Goal: Task Accomplishment & Management: Use online tool/utility

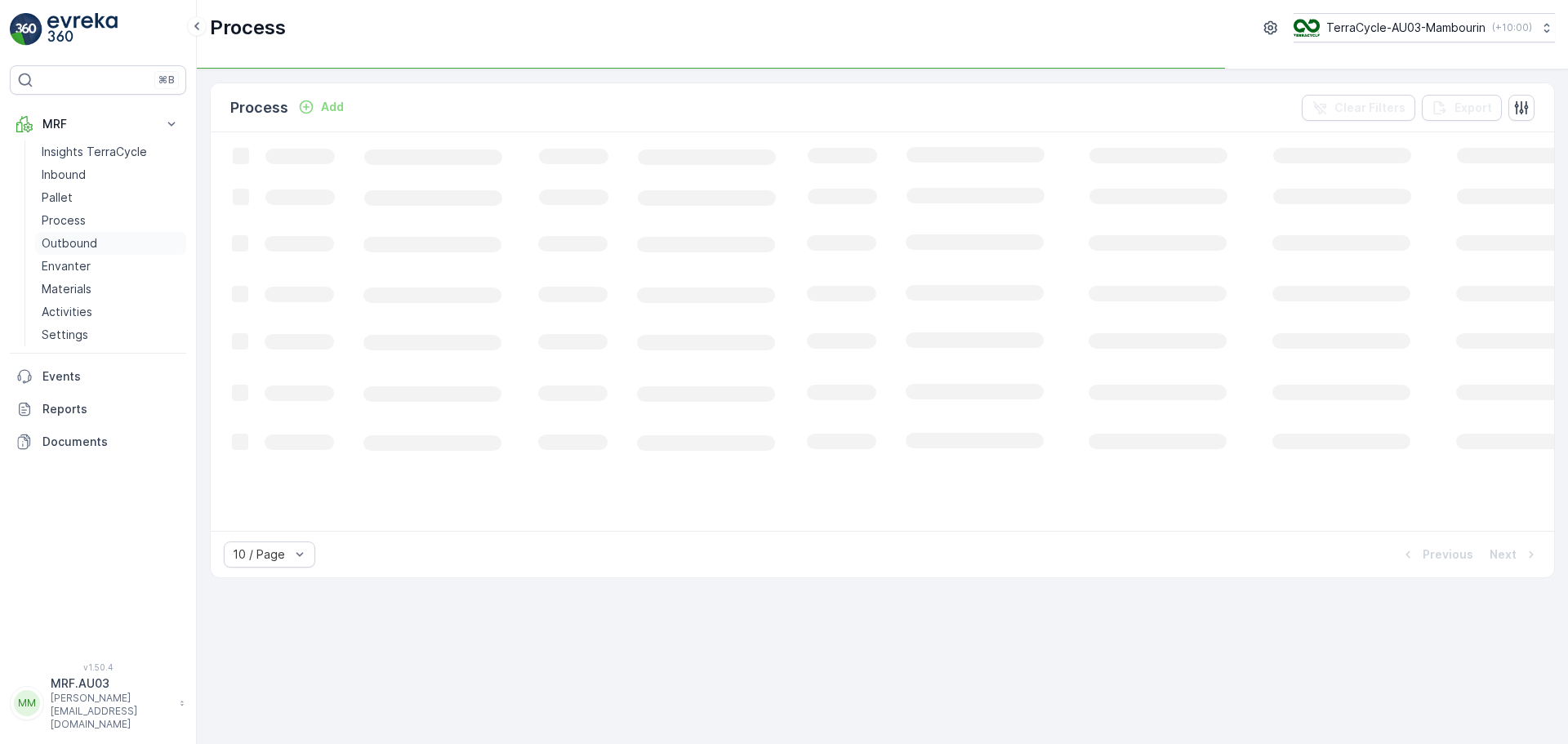
click at [88, 241] on p "Outbound" at bounding box center [69, 243] width 55 height 17
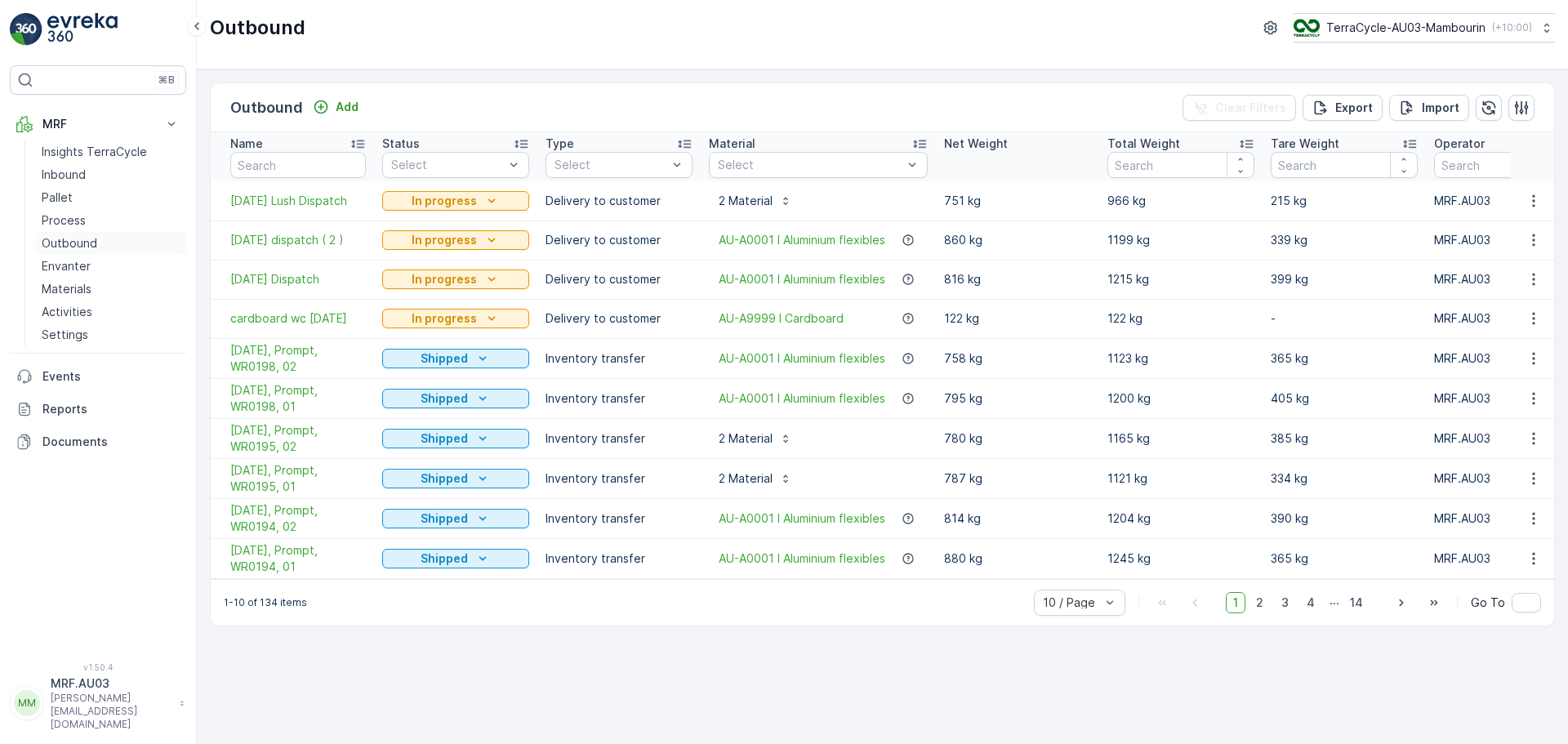
click at [77, 244] on p "Outbound" at bounding box center [69, 243] width 55 height 17
click at [327, 201] on span "[DATE] Lush Dispatch" at bounding box center [298, 200] width 135 height 17
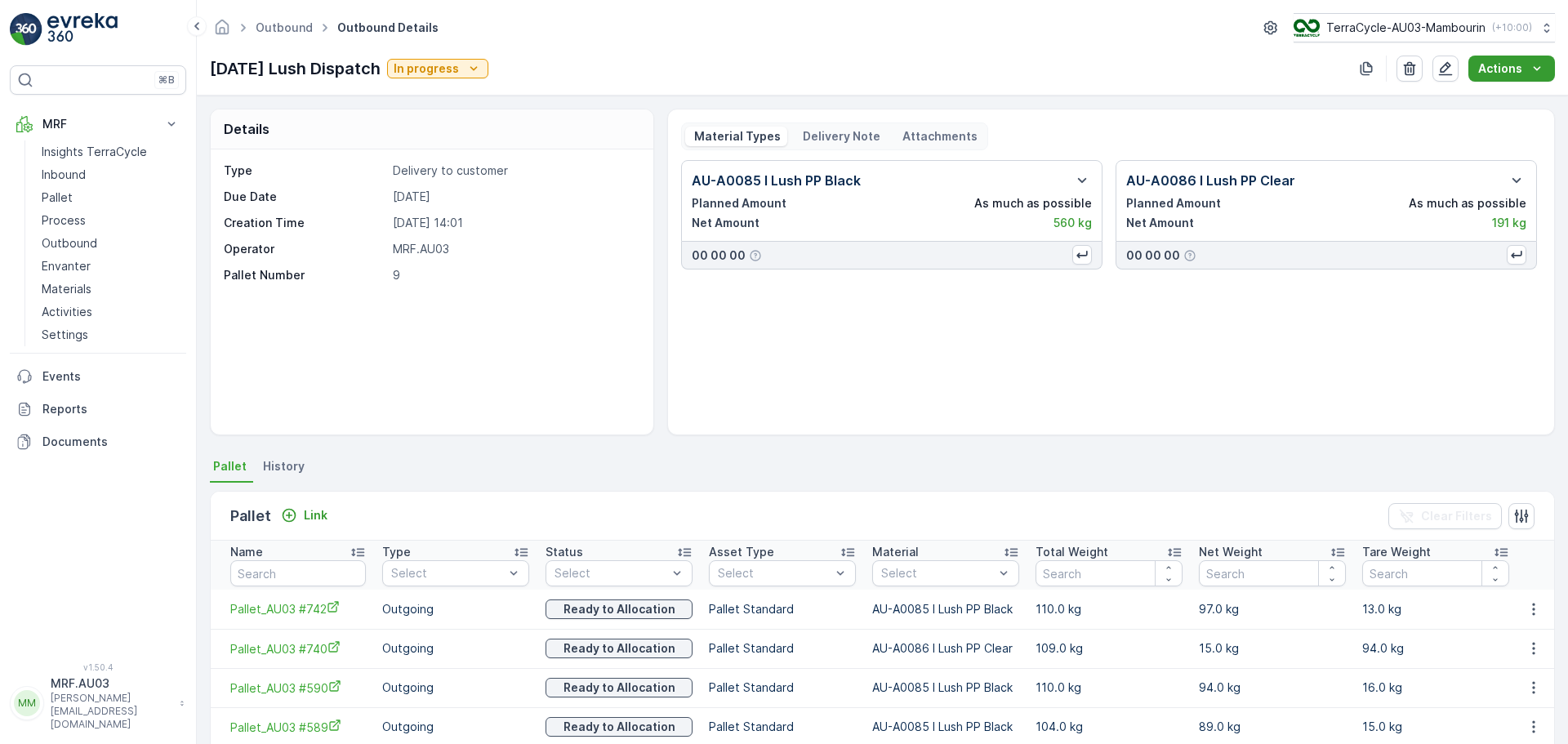
click at [1530, 65] on icon "Actions" at bounding box center [1536, 68] width 17 height 17
click at [1489, 100] on span "Create Delivery Note" at bounding box center [1504, 99] width 118 height 17
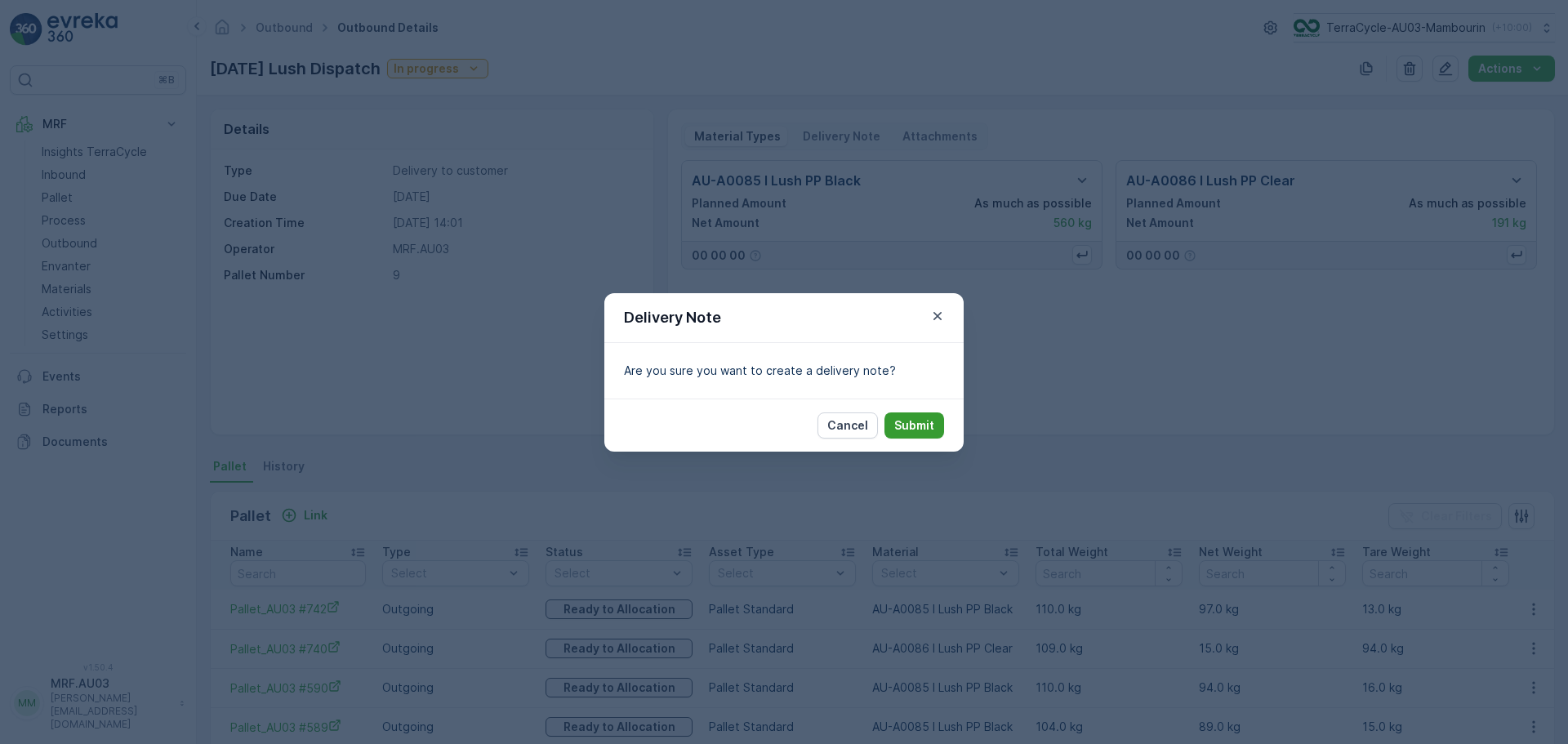
click at [918, 430] on p "Submit" at bounding box center [913, 425] width 40 height 17
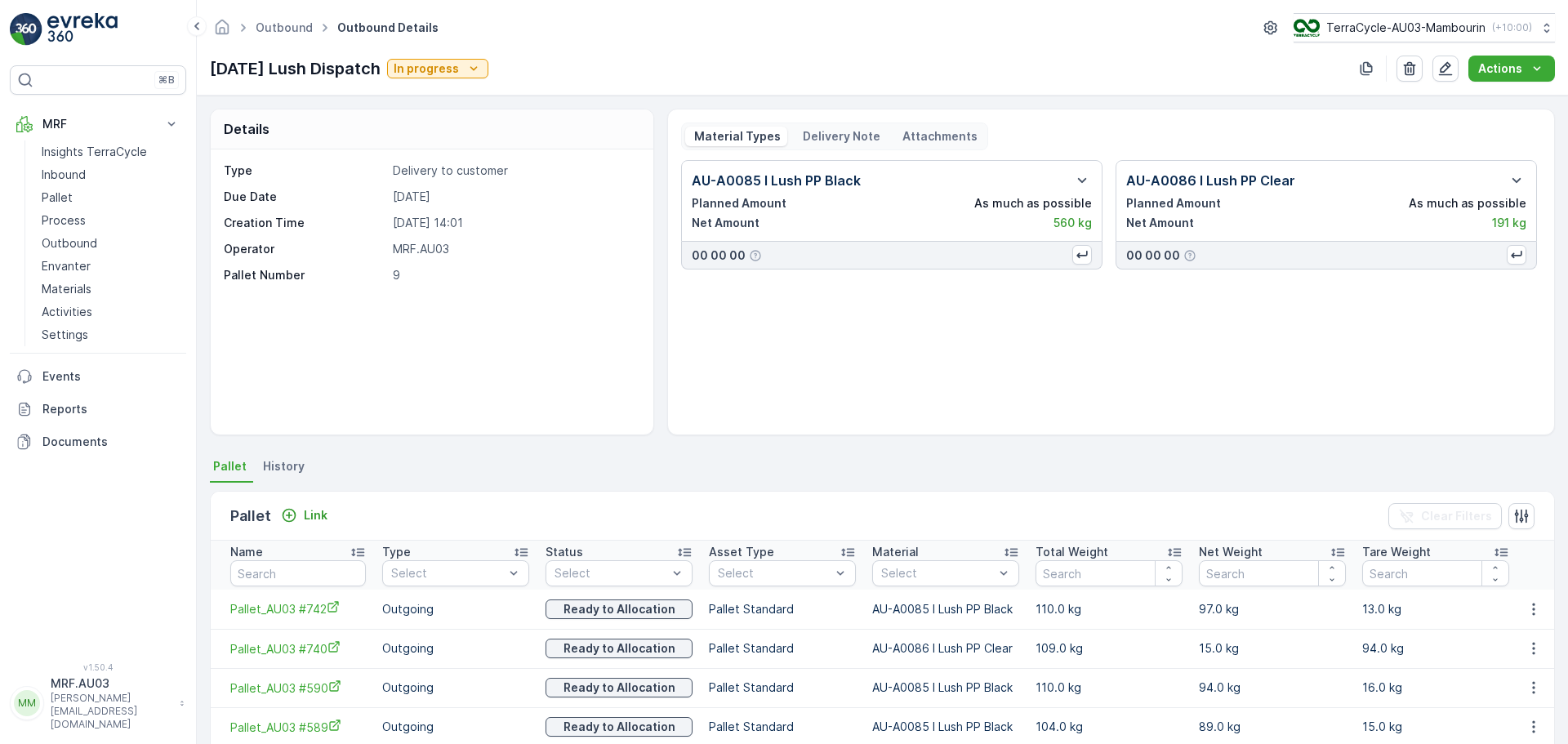
click at [832, 138] on p "Delivery Note" at bounding box center [840, 136] width 80 height 17
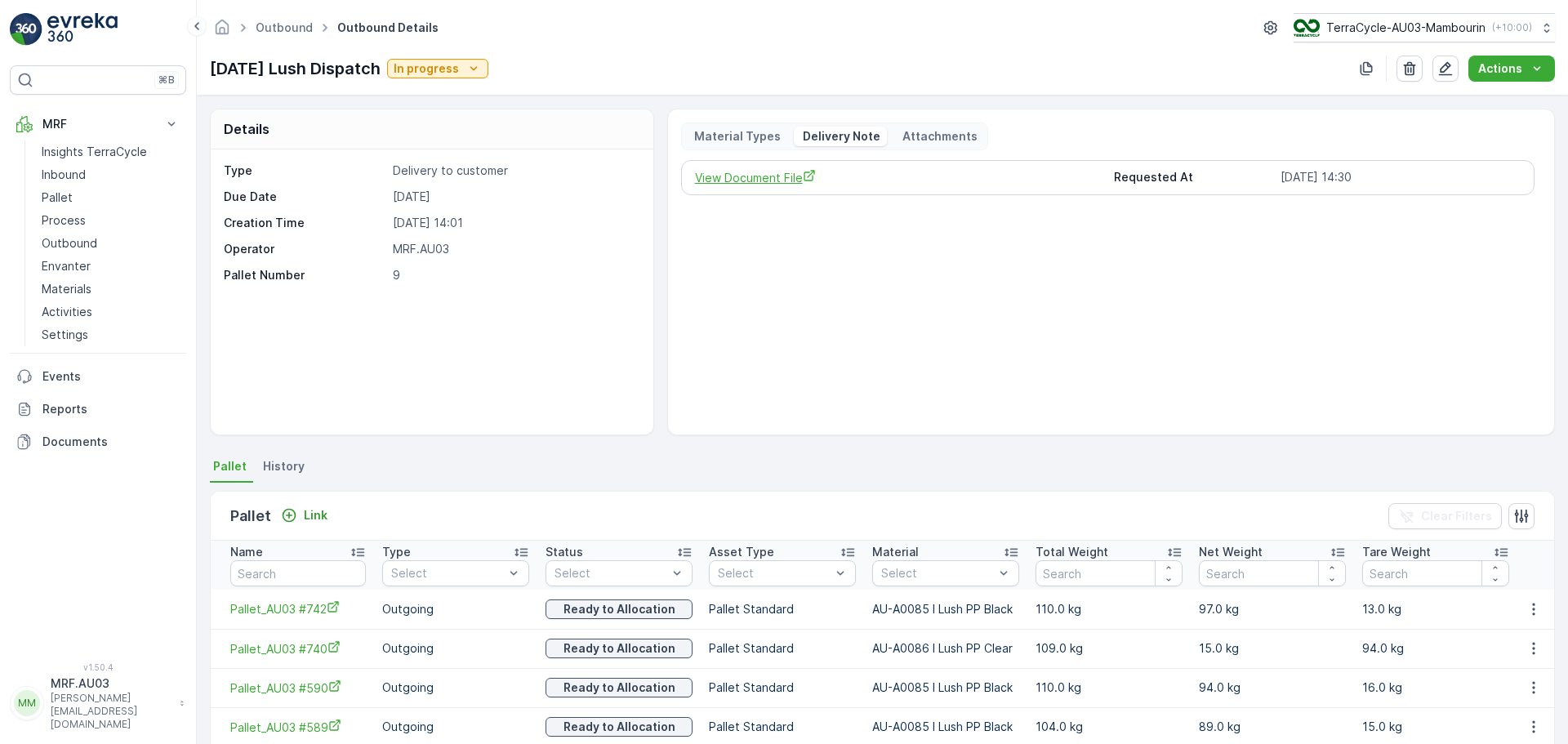
click at [759, 183] on span "View Document File" at bounding box center [898, 178] width 407 height 18
